Goal: Information Seeking & Learning: Learn about a topic

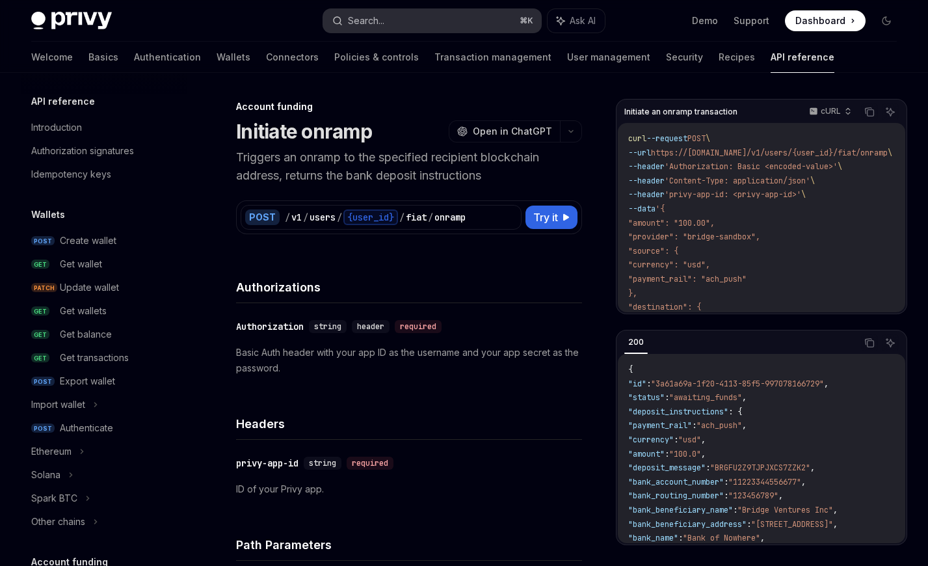
drag, startPoint x: 0, startPoint y: 0, endPoint x: 360, endPoint y: 17, distance: 360.6
click at [360, 17] on div "Search..." at bounding box center [366, 21] width 36 height 16
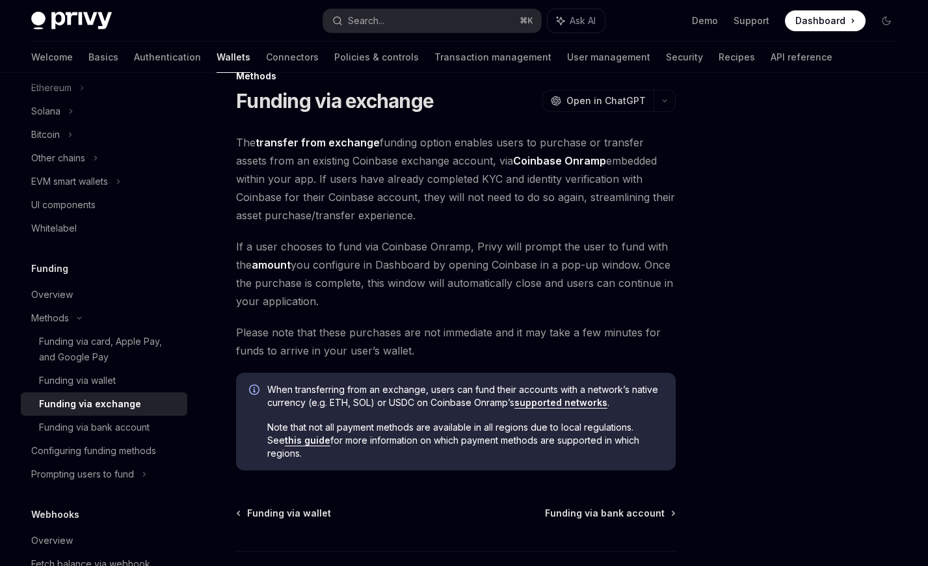
scroll to position [114, 0]
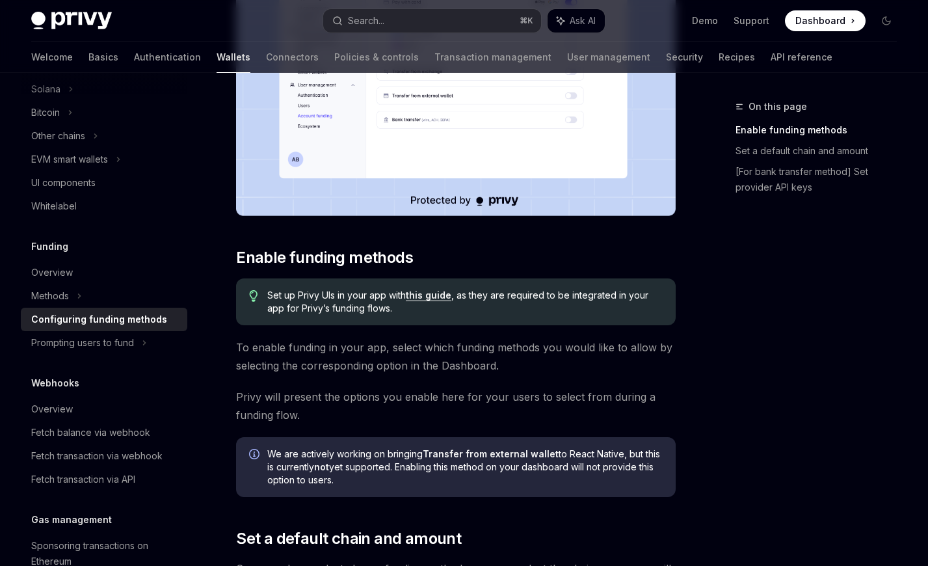
scroll to position [336, 0]
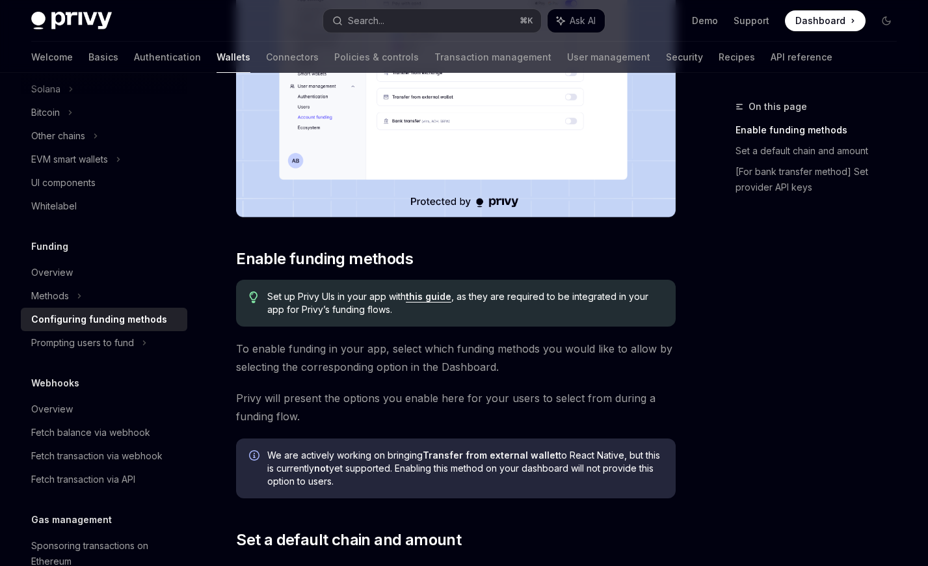
click at [440, 298] on link "this guide" at bounding box center [429, 297] width 46 height 12
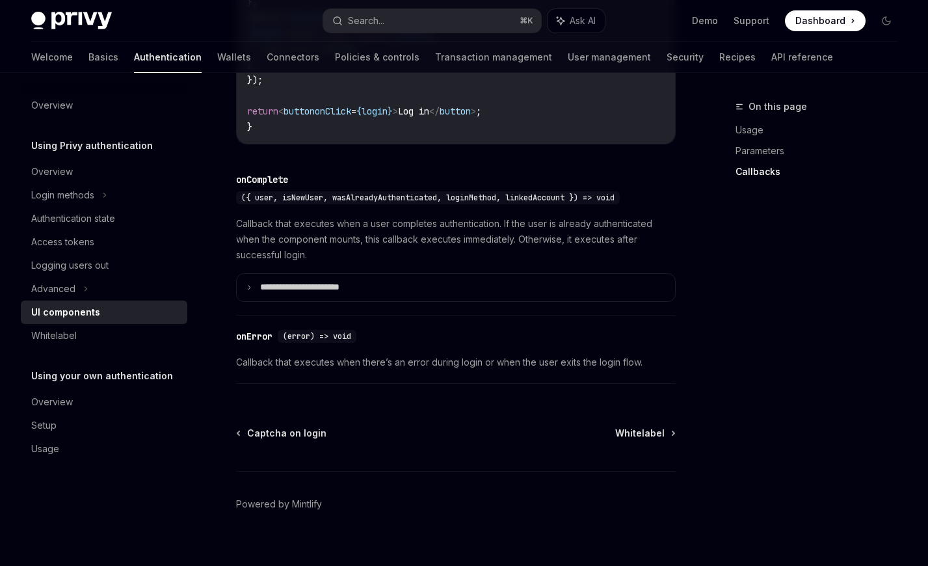
scroll to position [1902, 0]
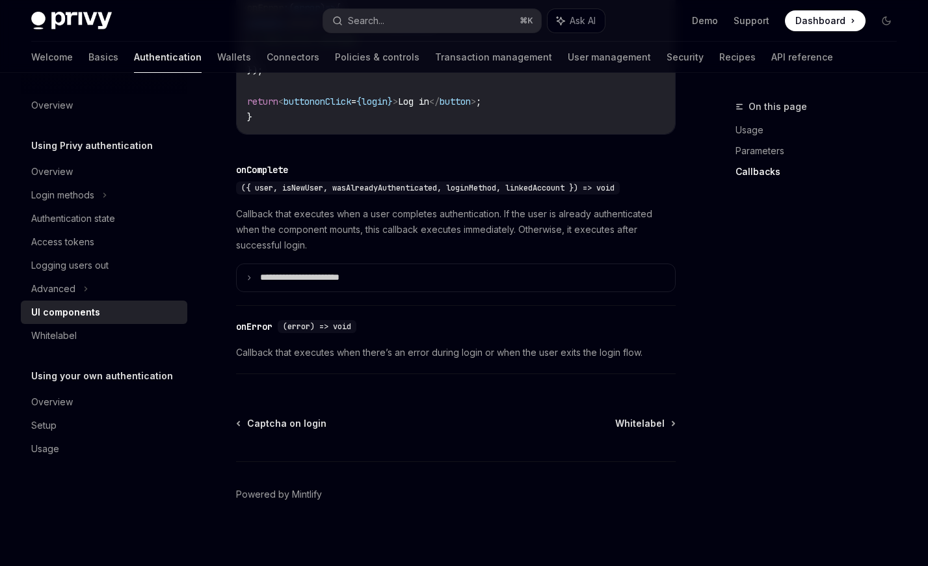
type textarea "*"
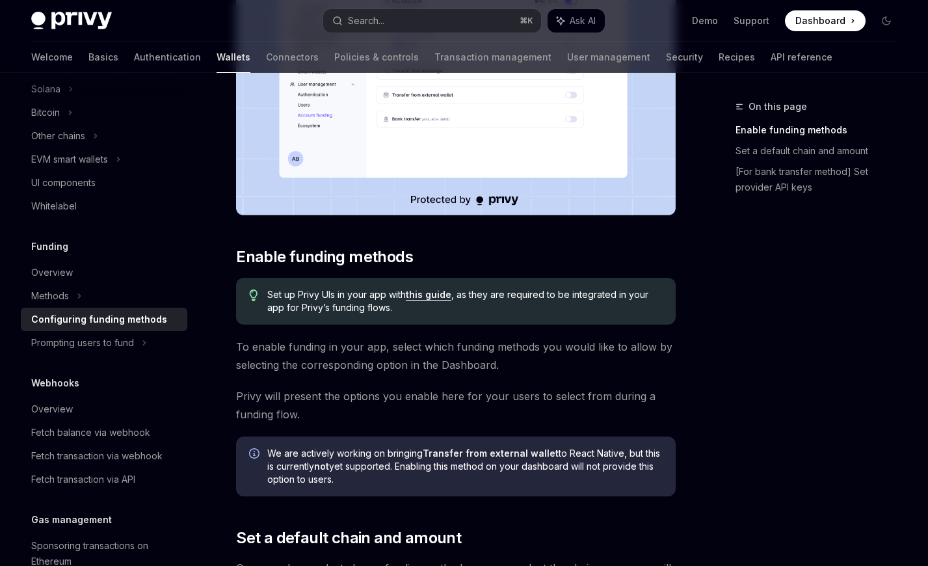
scroll to position [336, 0]
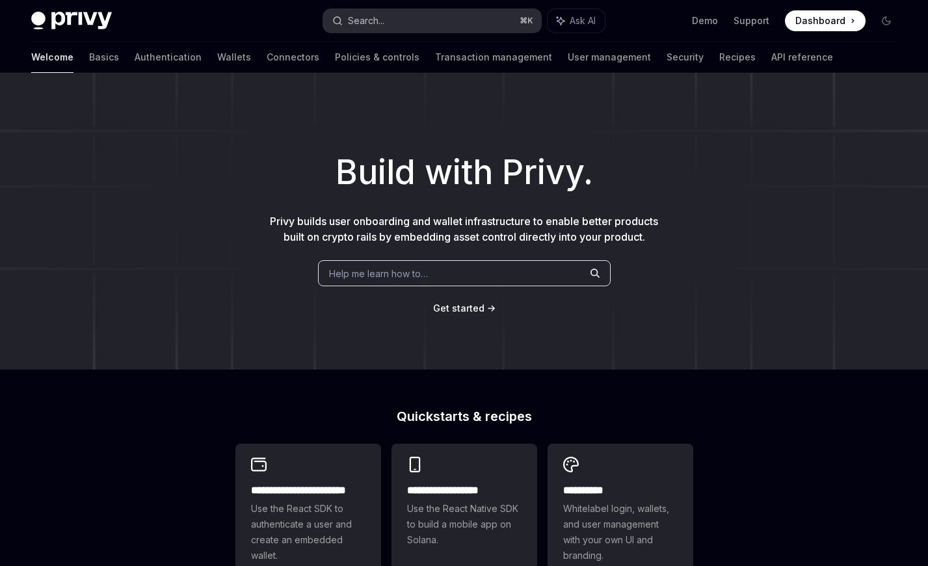
click at [389, 18] on button "Search... ⌘ K" at bounding box center [432, 20] width 218 height 23
type textarea "*"
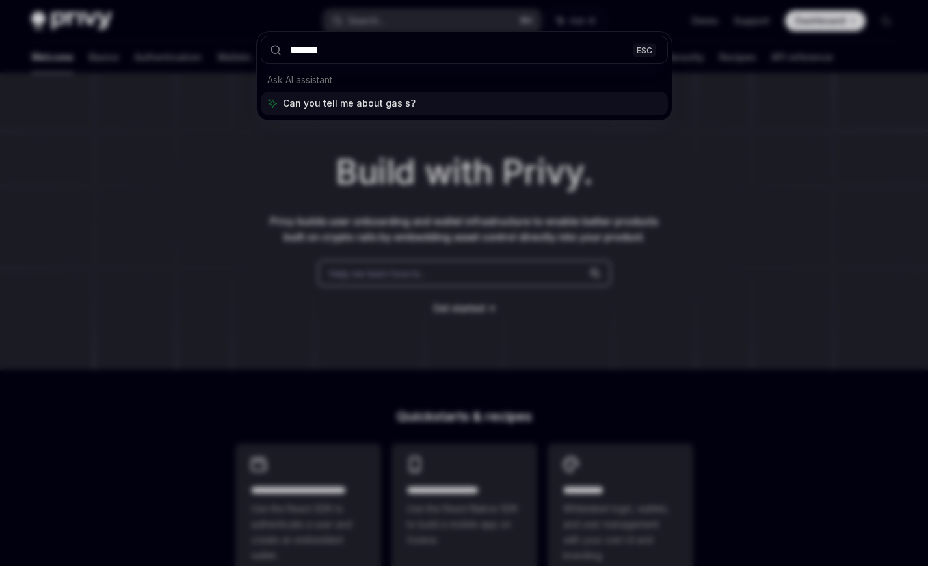
type input "********"
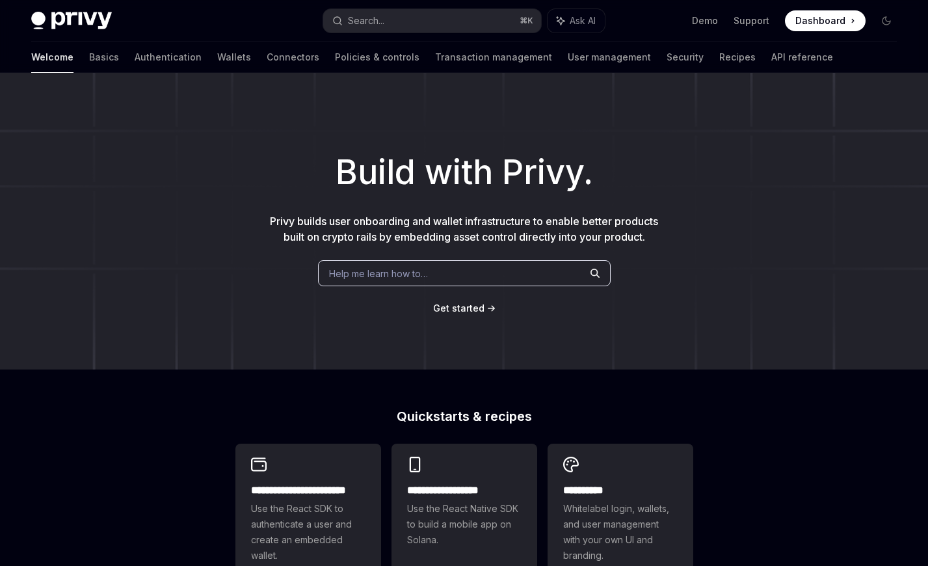
type textarea "*"
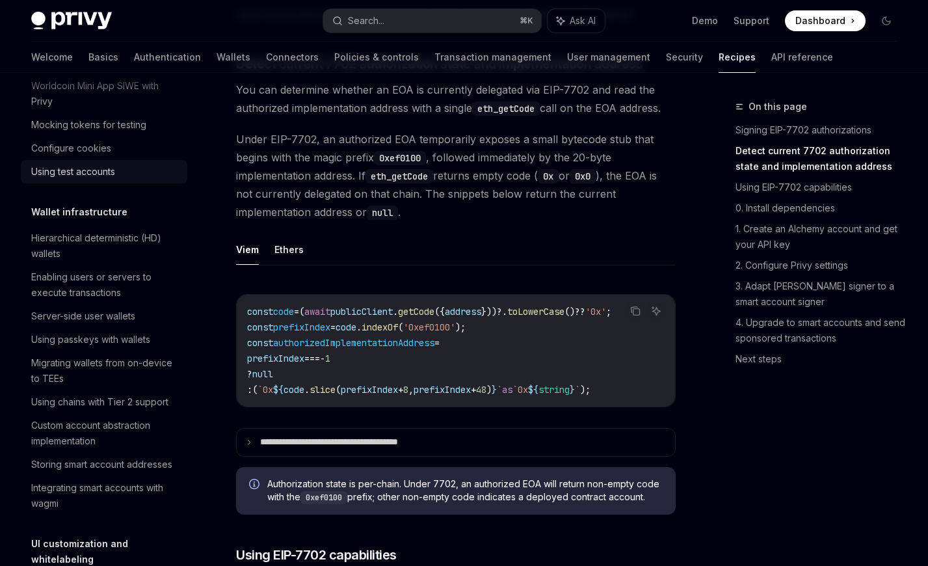
scroll to position [181, 0]
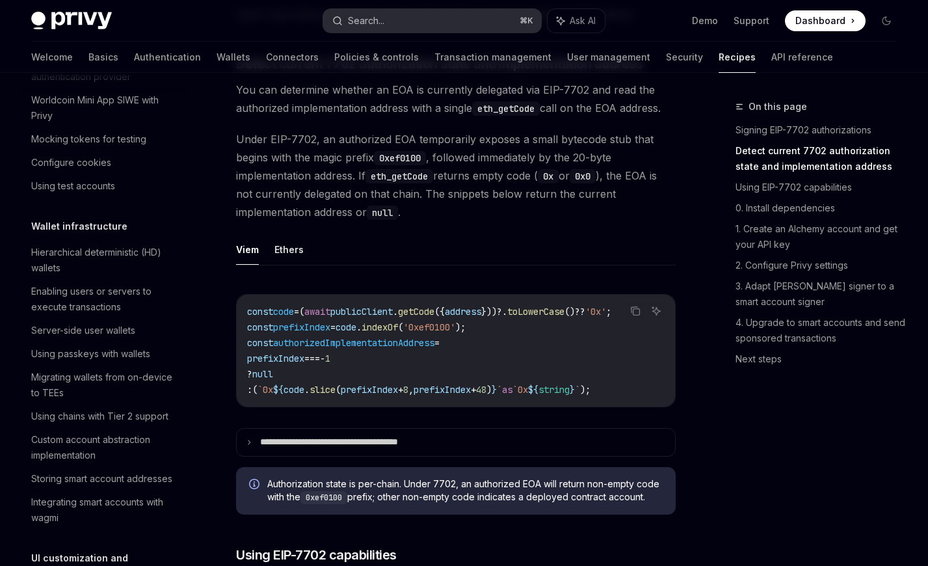
click at [386, 20] on button "Search... ⌘ K" at bounding box center [432, 20] width 218 height 23
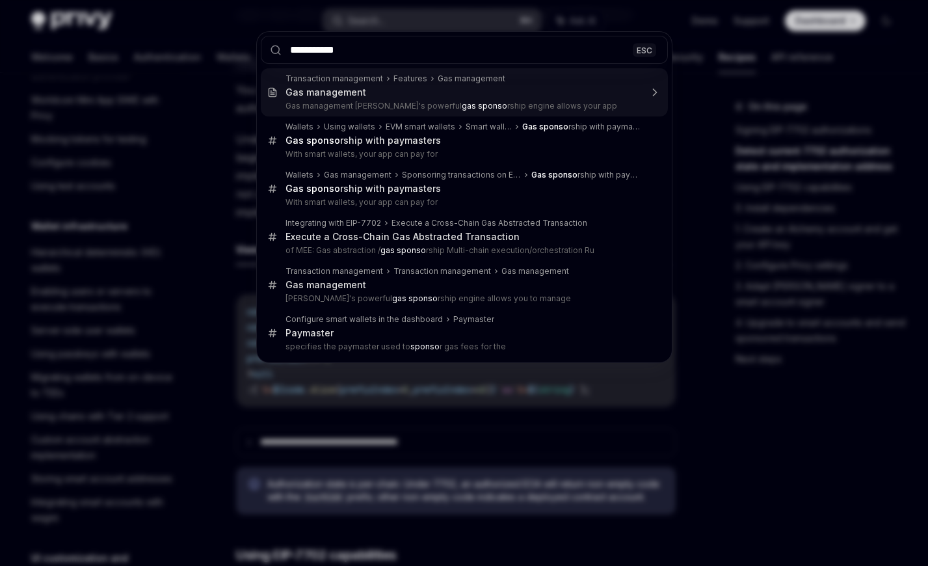
type input "**********"
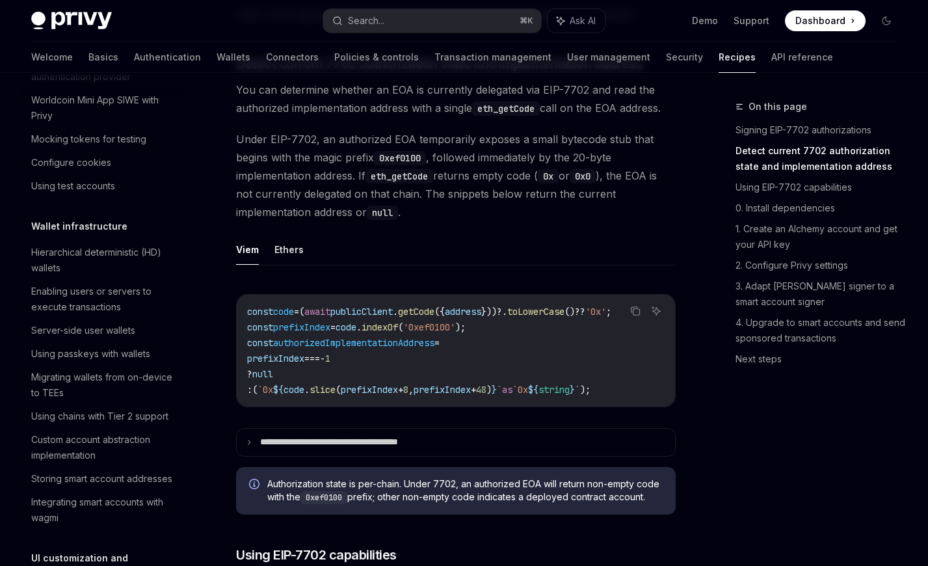
type textarea "*"
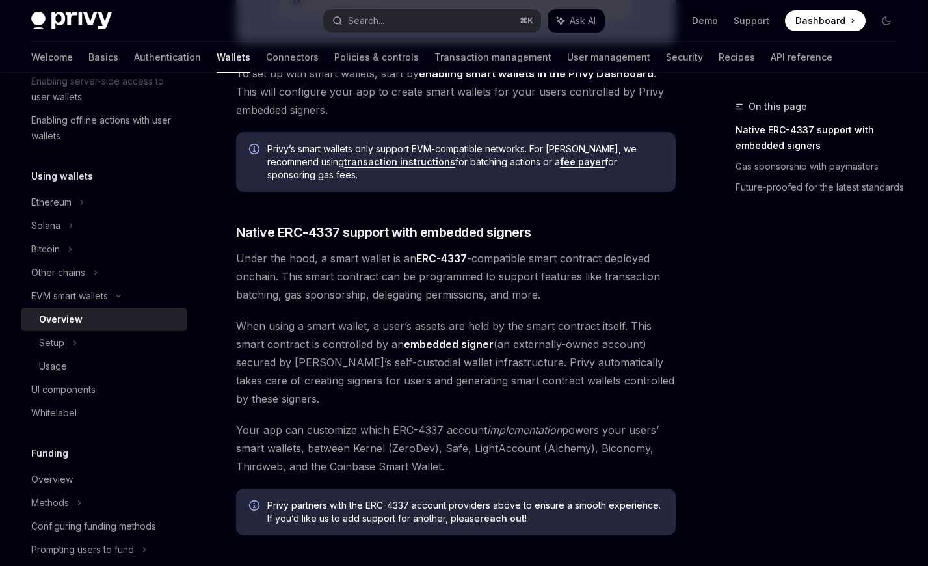
scroll to position [559, 0]
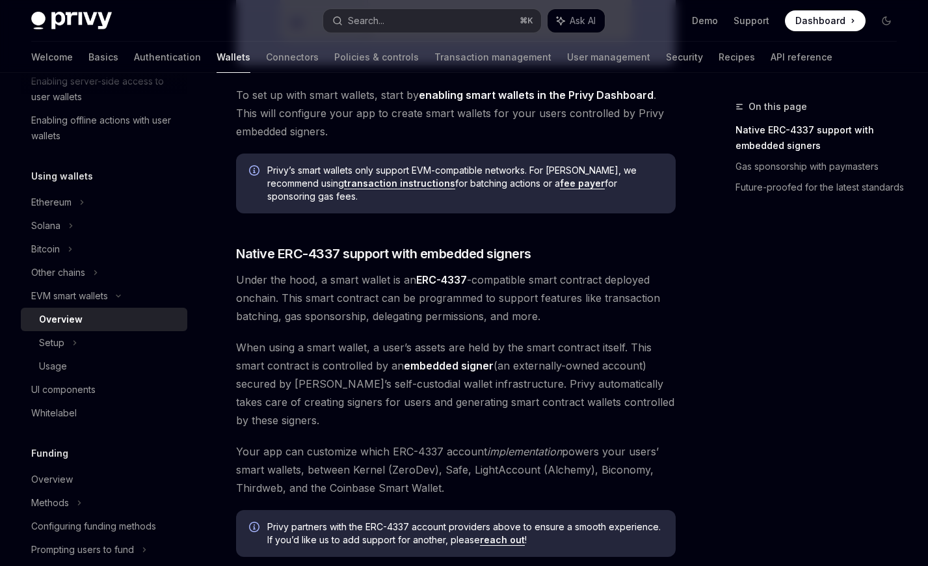
click at [308, 305] on span "Under the hood, a smart wallet is an ERC-4337 -compatible smart contract deploy…" at bounding box center [456, 297] width 440 height 55
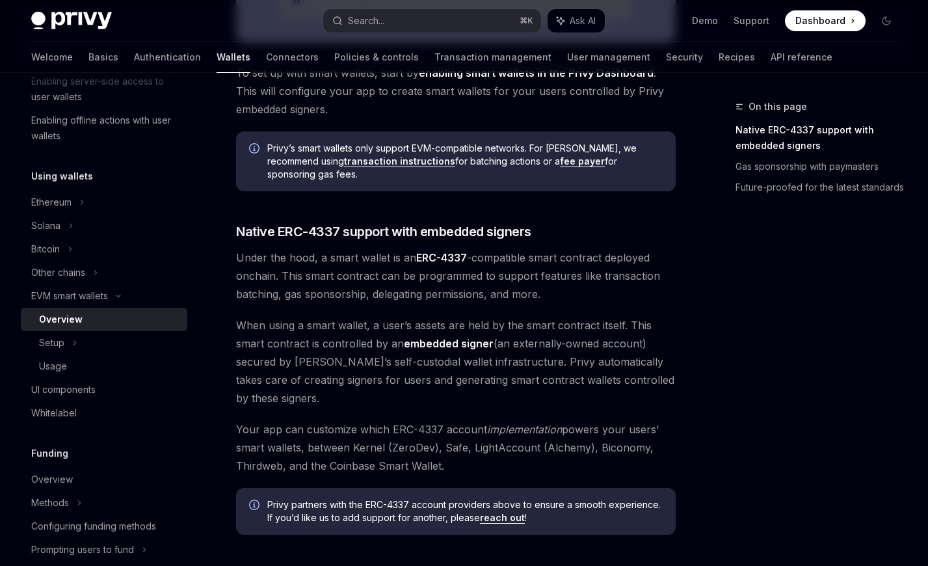
scroll to position [588, 0]
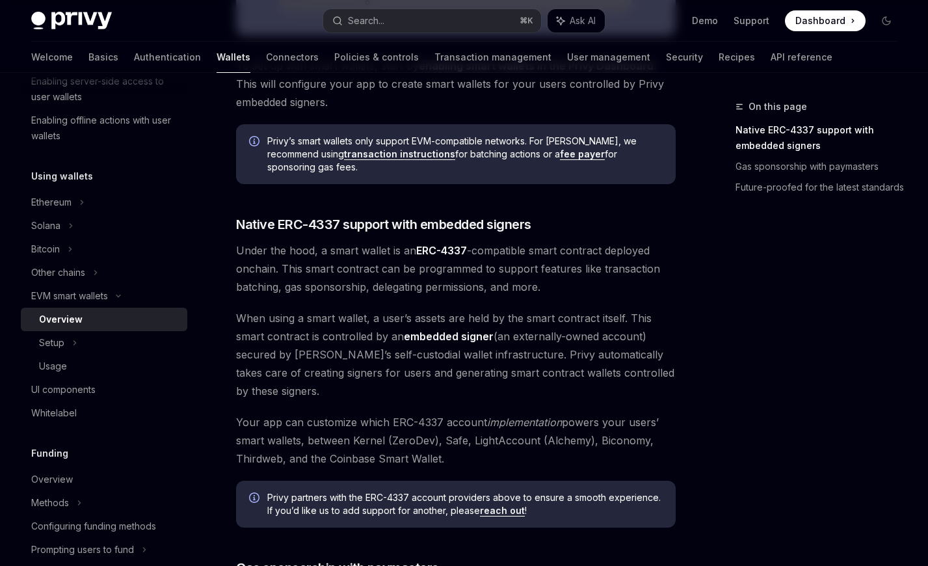
click at [259, 190] on div "Privy makes it easy to create smart wallets for your users. Smart wallets are p…" at bounding box center [456, 191] width 440 height 1230
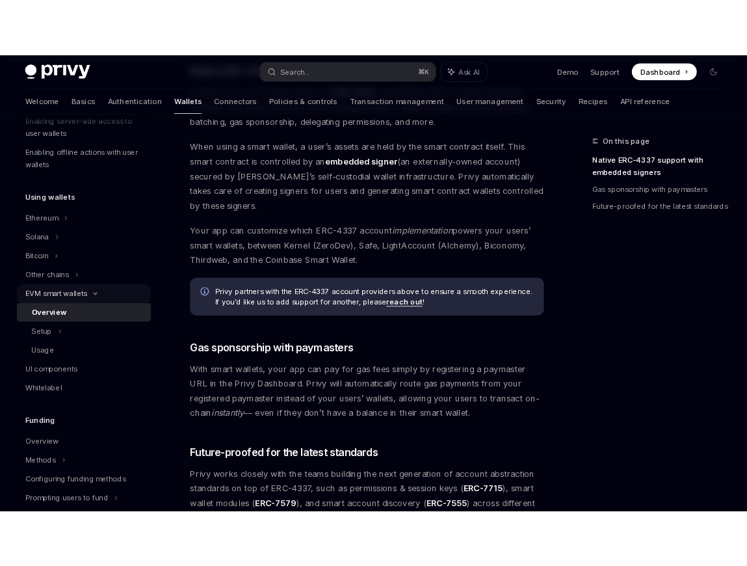
scroll to position [791, 0]
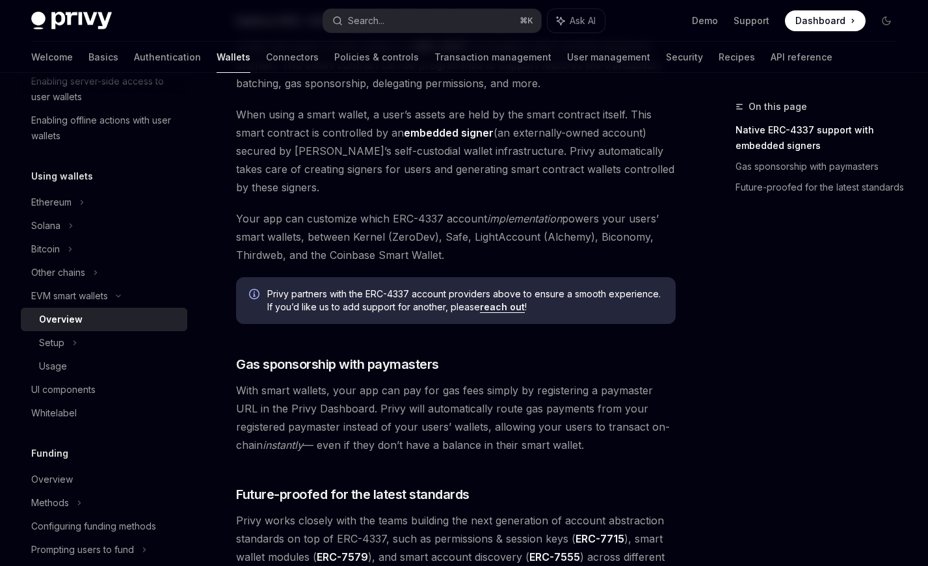
click at [252, 159] on span "When using a smart wallet, a user’s assets are held by the smart contract itsel…" at bounding box center [456, 150] width 440 height 91
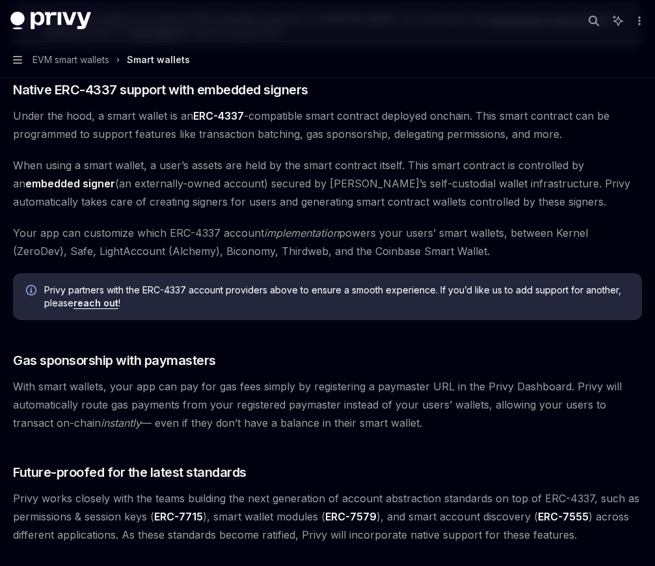
type textarea "*"
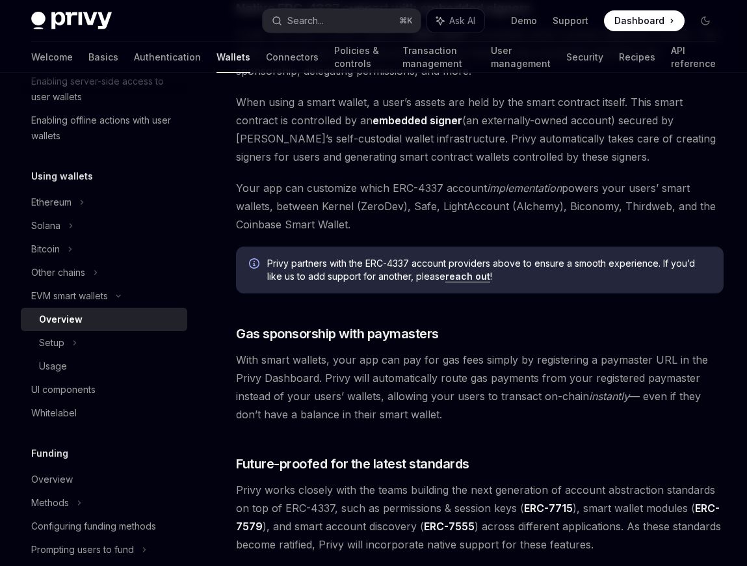
click at [289, 233] on span "Your app can customize which ERC-4337 account implementation powers your users’…" at bounding box center [480, 206] width 488 height 55
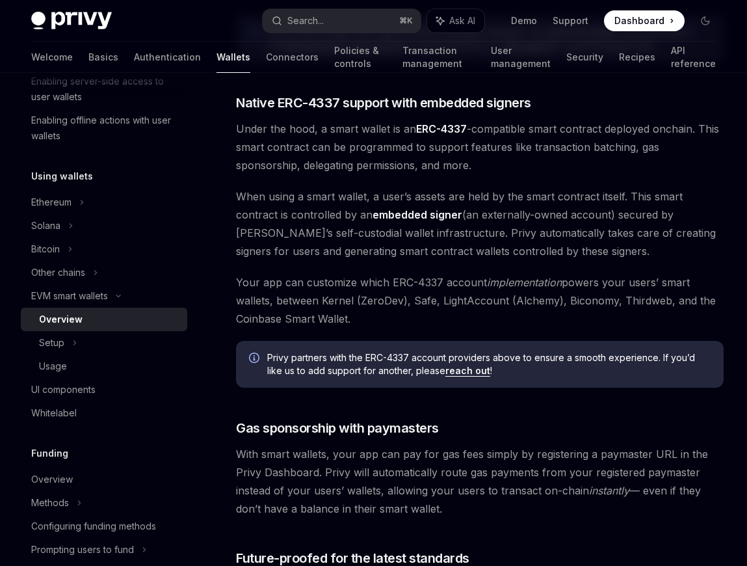
scroll to position [696, 0]
